Goal: Task Accomplishment & Management: Use online tool/utility

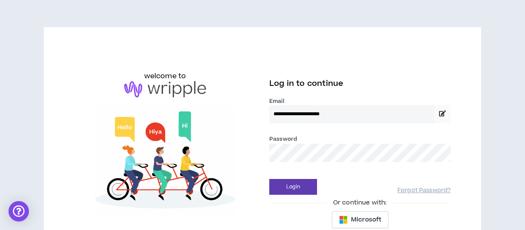
click at [293, 186] on button "Login" at bounding box center [293, 187] width 48 height 16
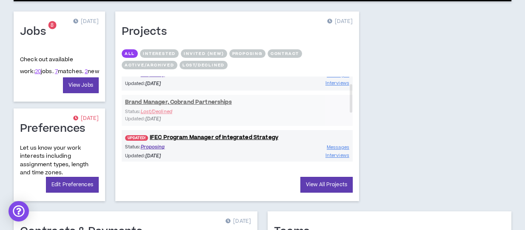
scroll to position [355, 0]
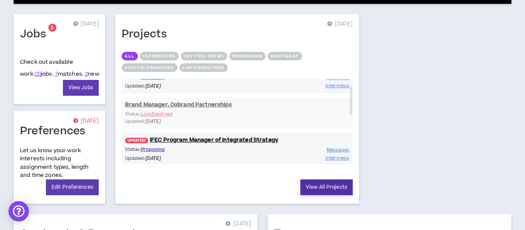
click at [331, 185] on link "View All Projects" at bounding box center [326, 187] width 52 height 16
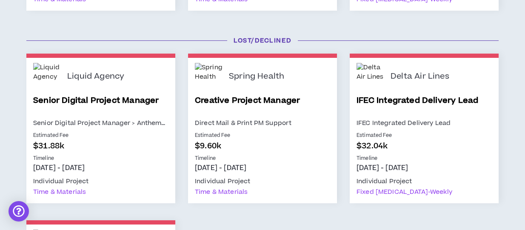
scroll to position [338, 0]
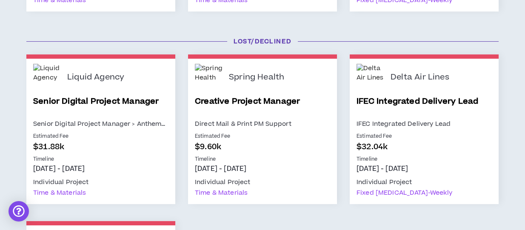
click at [261, 100] on link "Creative Project Manager" at bounding box center [262, 107] width 135 height 23
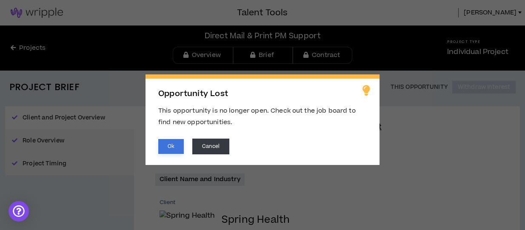
click at [175, 148] on button "Ok" at bounding box center [171, 146] width 26 height 15
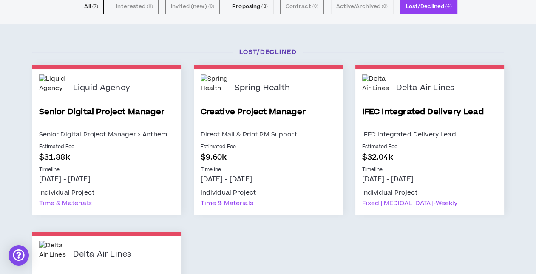
scroll to position [34, 0]
